Goal: Transaction & Acquisition: Download file/media

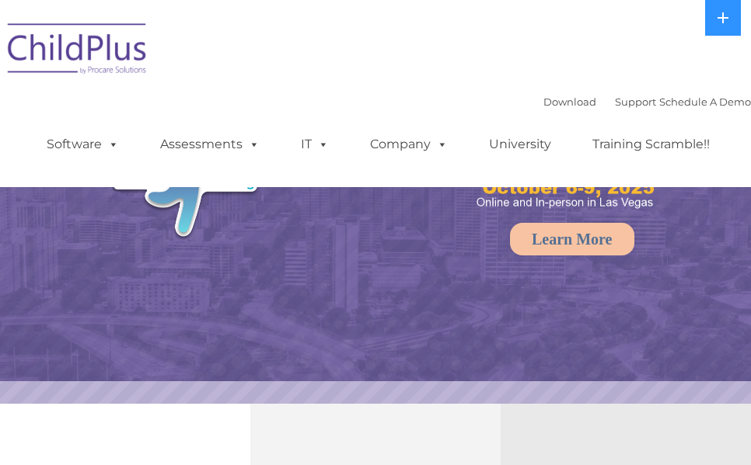
select select "MEDIUM"
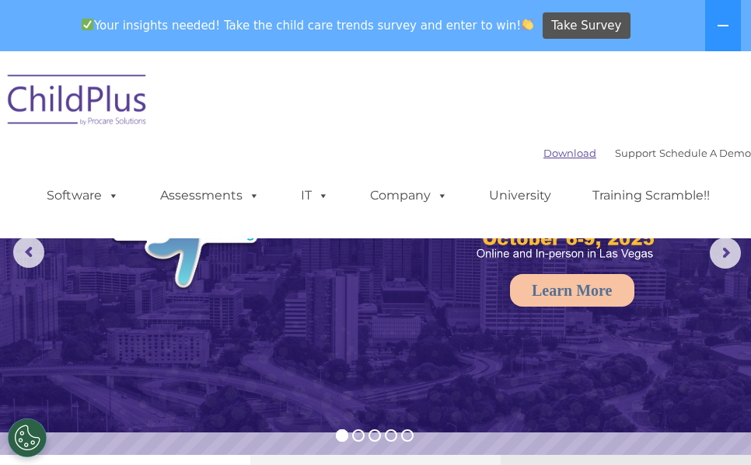
click at [552, 154] on link "Download" at bounding box center [569, 153] width 53 height 12
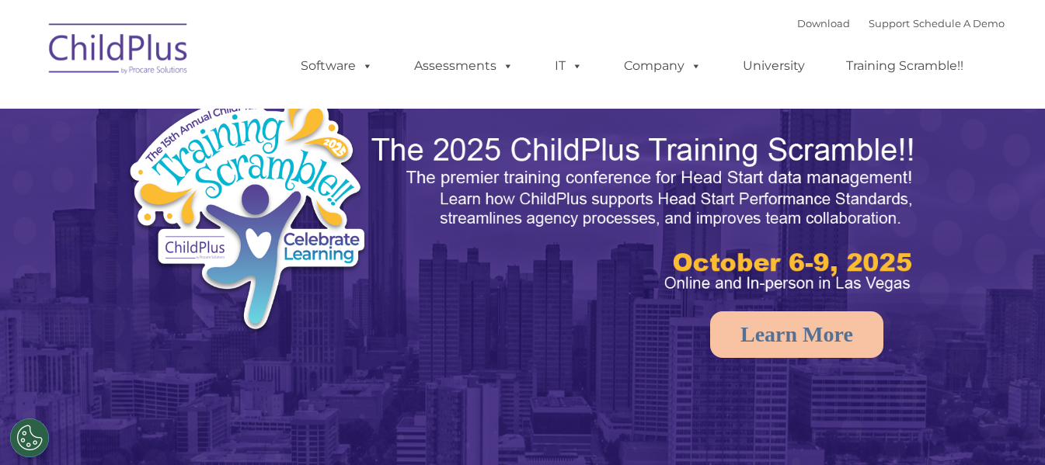
select select "MEDIUM"
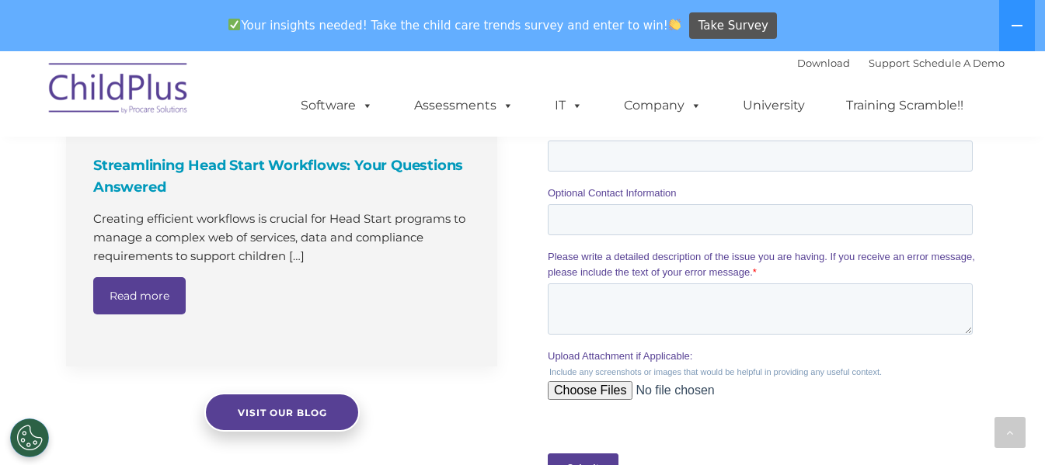
scroll to position [1903, 0]
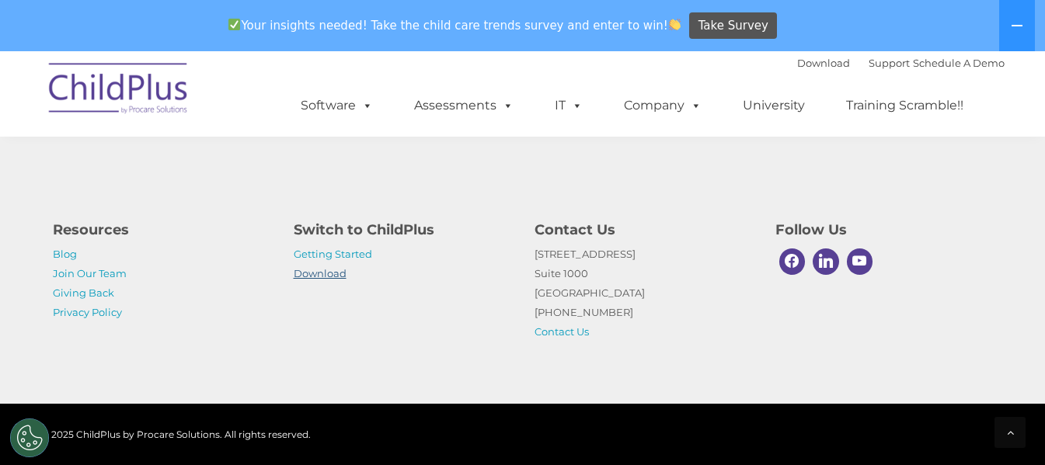
click at [323, 275] on link "Download" at bounding box center [320, 273] width 53 height 12
